Goal: Information Seeking & Learning: Learn about a topic

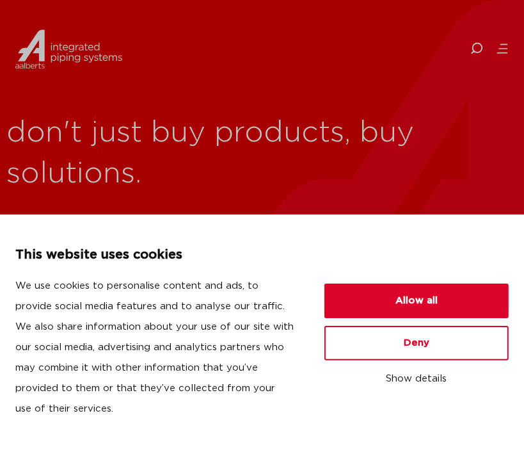
click at [504, 44] on icon at bounding box center [505, 44] width 8 height 1
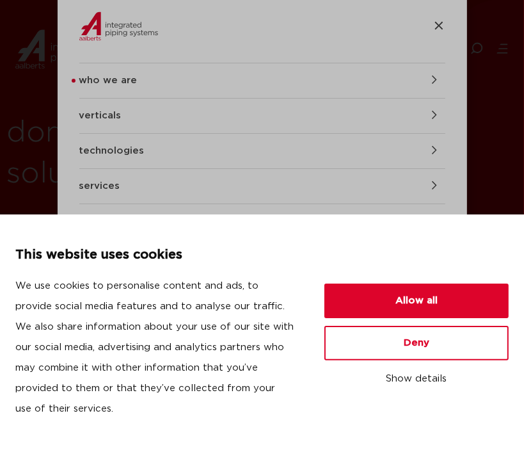
click at [408, 84] on link "who we are" at bounding box center [262, 80] width 366 height 35
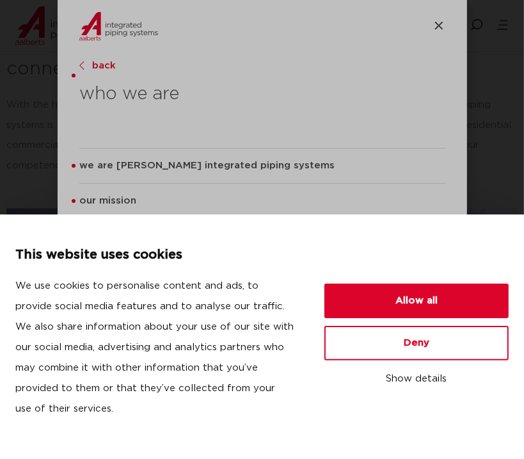
scroll to position [4570, 0]
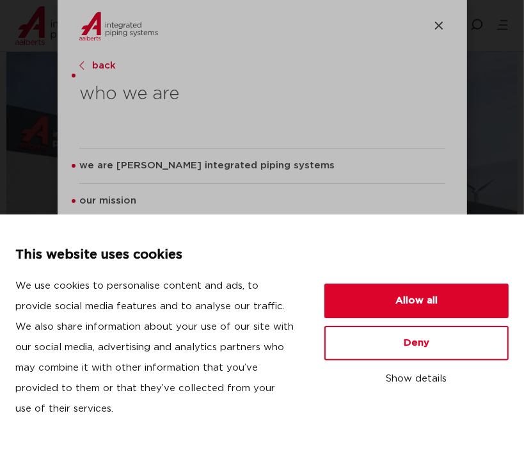
click at [429, 26] on div at bounding box center [305, 26] width 281 height 40
click at [439, 17] on div at bounding box center [305, 26] width 281 height 40
click at [439, 24] on icon at bounding box center [439, 25] width 8 height 8
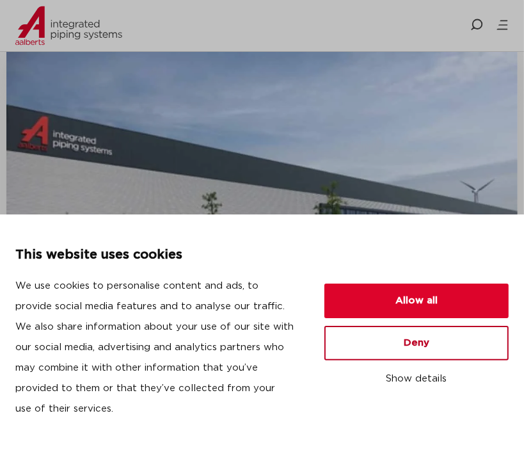
click at [413, 340] on button "Deny" at bounding box center [417, 343] width 184 height 35
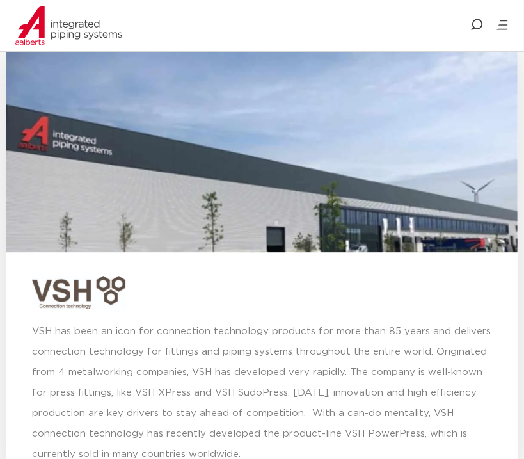
click at [438, 276] on div at bounding box center [262, 292] width 460 height 33
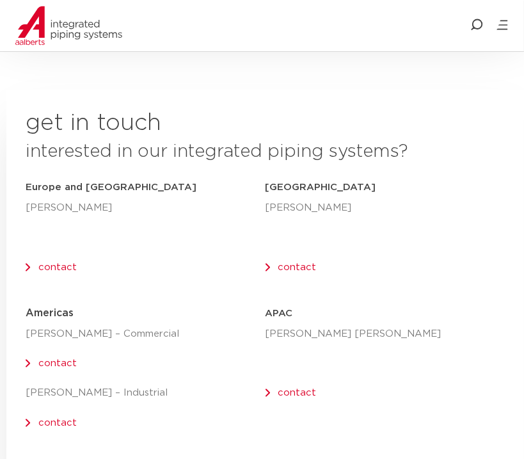
scroll to position [6813, 0]
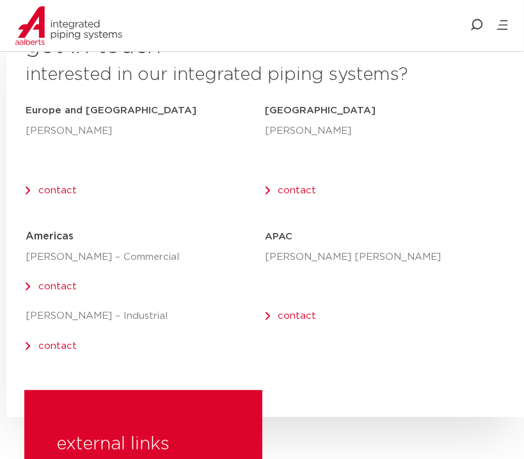
click at [433, 277] on p at bounding box center [386, 287] width 240 height 20
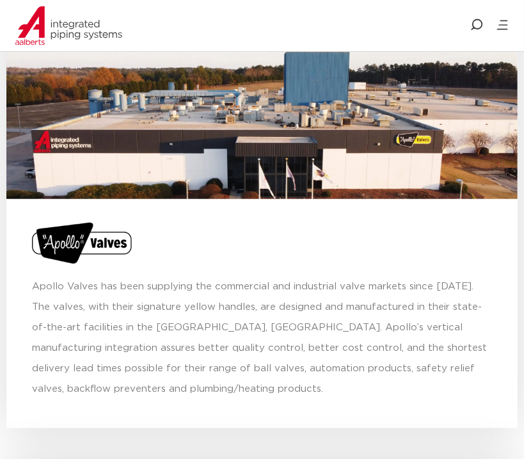
scroll to position [5849, 0]
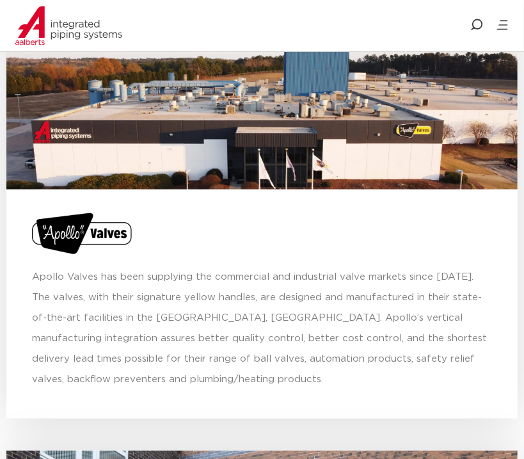
click at [421, 301] on p "Apollo Valves has been supplying the commercial and industrial valve markets si…" at bounding box center [262, 328] width 460 height 123
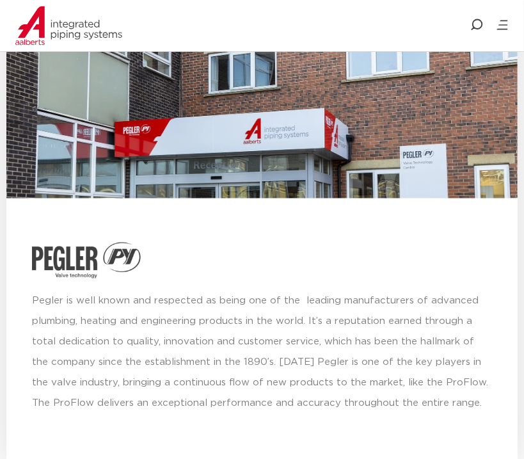
scroll to position [6334, 0]
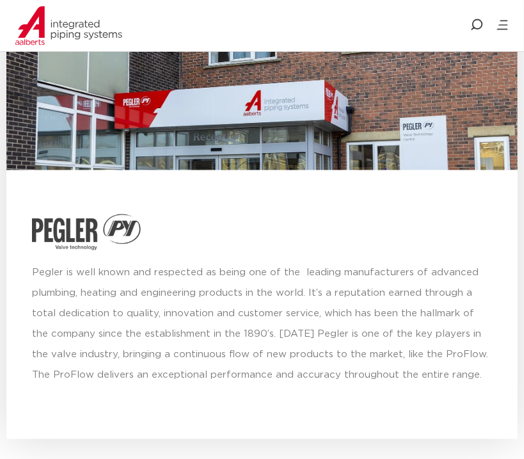
click at [323, 263] on p "Pegler is well known and respected as being one of the leading manufacturers of…" at bounding box center [262, 324] width 460 height 123
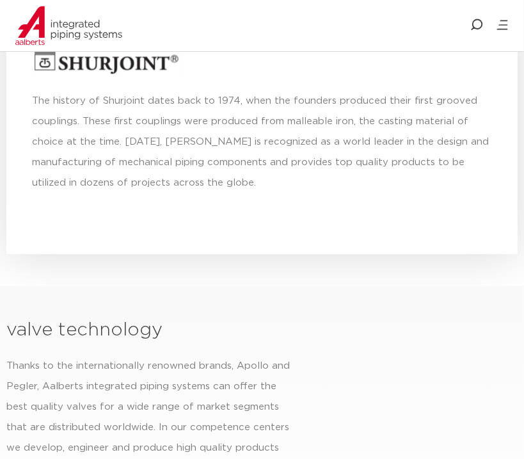
scroll to position [5305, 0]
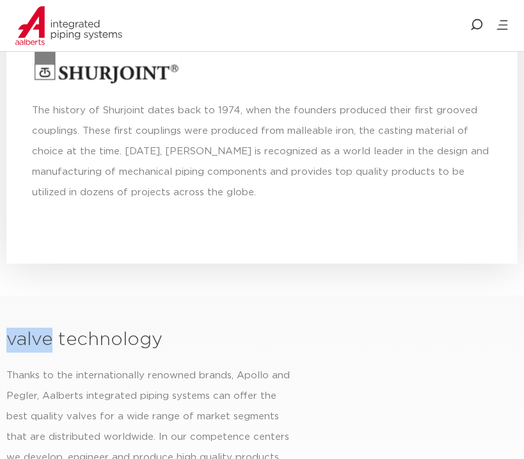
drag, startPoint x: 55, startPoint y: 258, endPoint x: 7, endPoint y: 264, distance: 48.4
click at [7, 328] on h2 "valve technology" at bounding box center [261, 340] width 511 height 25
copy h2 "valve"
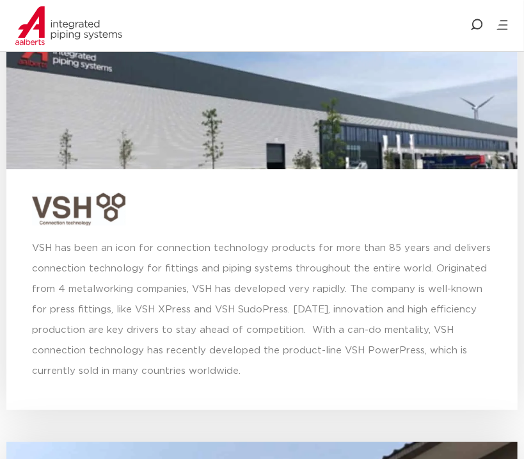
scroll to position [4645, 0]
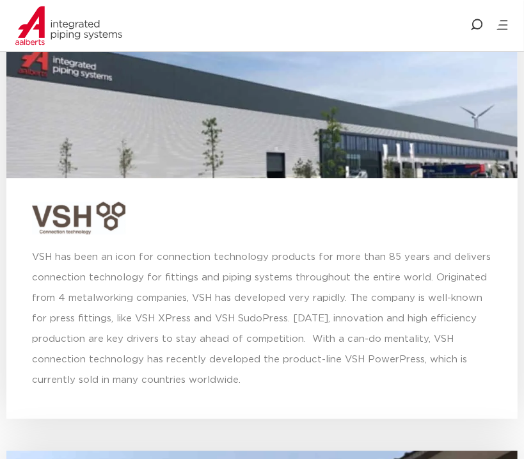
click at [333, 202] on div at bounding box center [262, 218] width 460 height 33
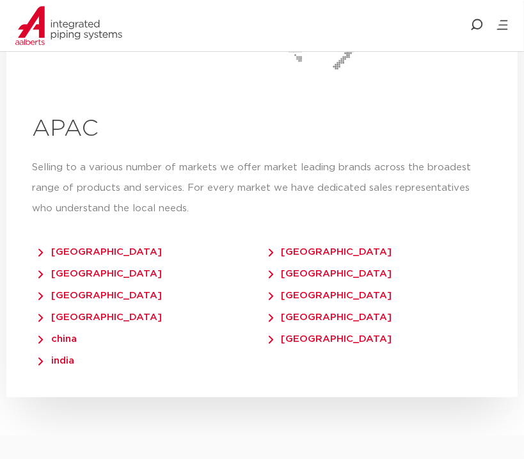
scroll to position [3984, 0]
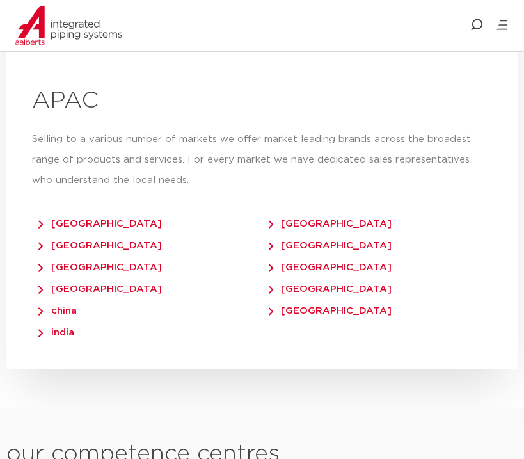
click at [66, 306] on span "china" at bounding box center [57, 311] width 38 height 10
